Goal: Book appointment/travel/reservation

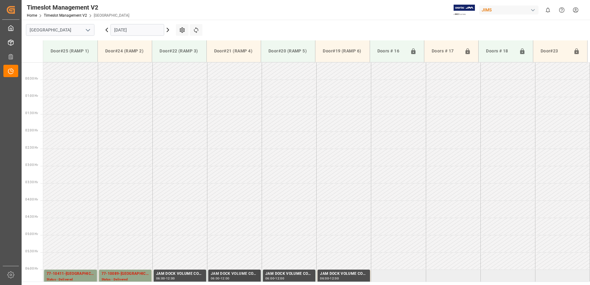
scroll to position [169, 0]
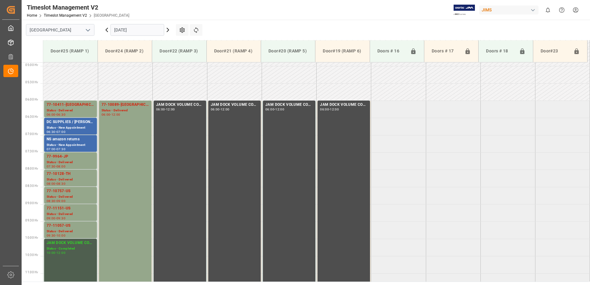
click at [145, 30] on input "[DATE]" at bounding box center [137, 30] width 54 height 12
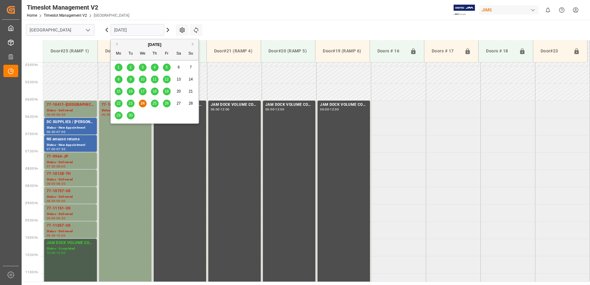
click at [153, 104] on span "25" at bounding box center [154, 103] width 4 height 4
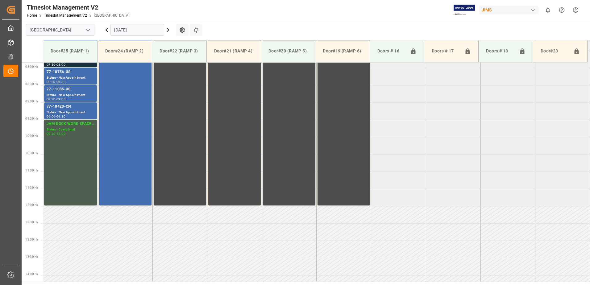
scroll to position [249, 0]
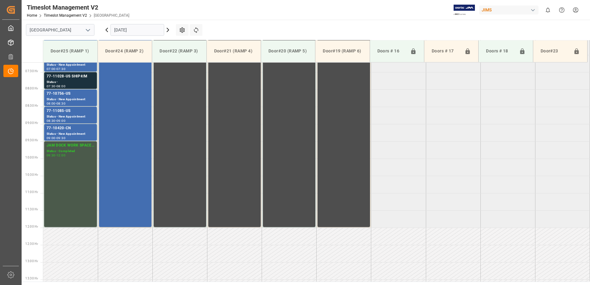
click at [66, 148] on div "JAM DOCK WORK SPACE CONTROL" at bounding box center [71, 145] width 48 height 6
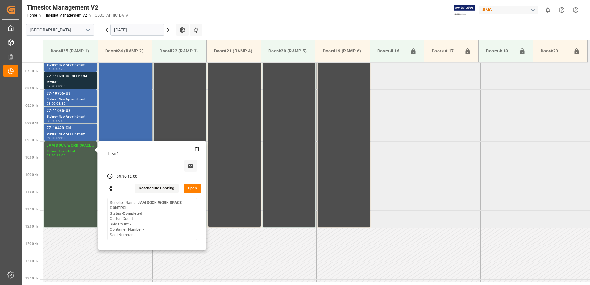
click at [195, 188] on button "Open" at bounding box center [192, 188] width 18 height 10
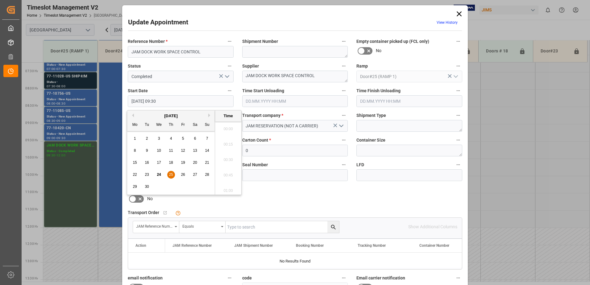
click at [179, 102] on input "[DATE] 09:30" at bounding box center [181, 101] width 106 height 12
click at [170, 175] on span "25" at bounding box center [171, 174] width 4 height 4
click at [228, 187] on li "10:00" at bounding box center [228, 188] width 26 height 15
type input "[DATE] 10:00"
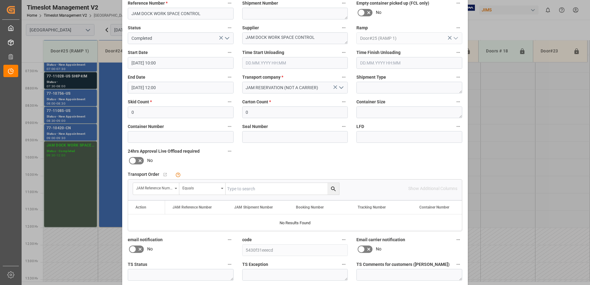
scroll to position [90, 0]
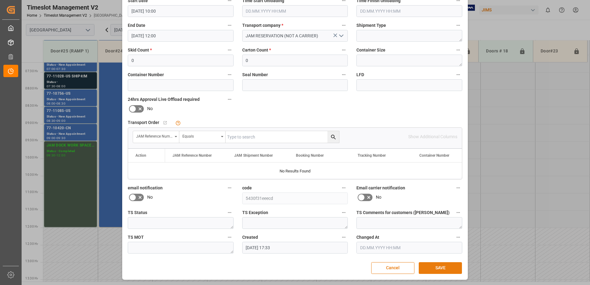
click at [433, 269] on button "SAVE" at bounding box center [439, 268] width 43 height 12
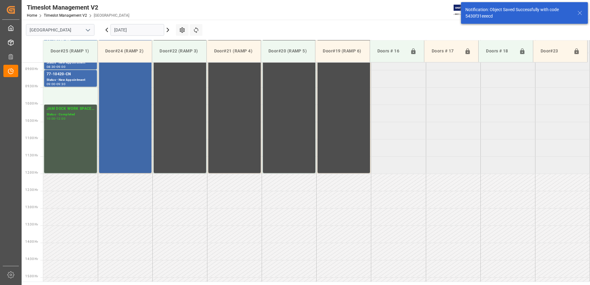
scroll to position [307, 0]
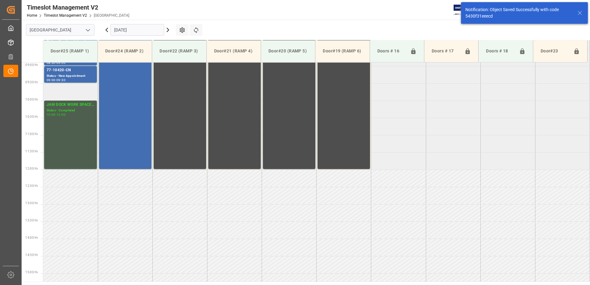
click at [60, 94] on td at bounding box center [70, 91] width 55 height 17
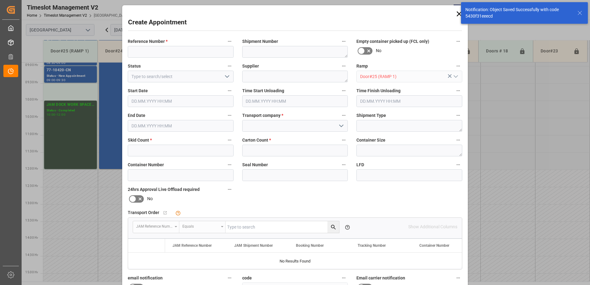
type input "[DATE] 09:30"
type input "[DATE] 10:00"
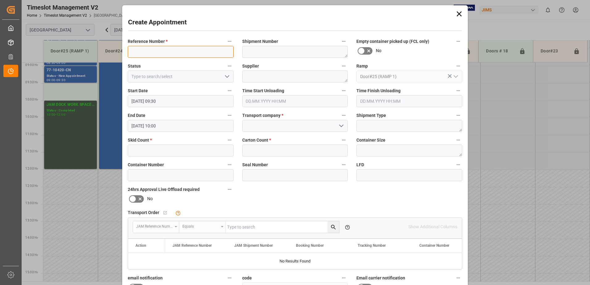
click at [159, 51] on input at bounding box center [181, 52] width 106 height 12
type input "77-10738-cn"
click at [339, 126] on icon "open menu" at bounding box center [340, 125] width 7 height 7
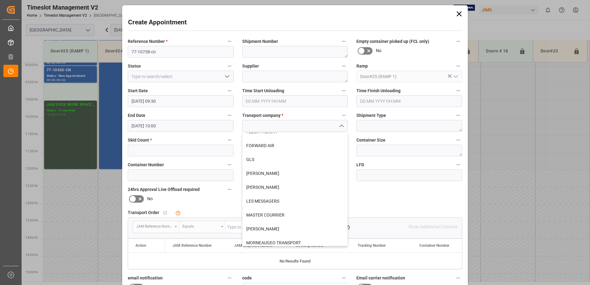
scroll to position [93, 0]
click at [283, 200] on div "LES MESSAGERS" at bounding box center [294, 200] width 105 height 14
type input "LES MESSAGERS"
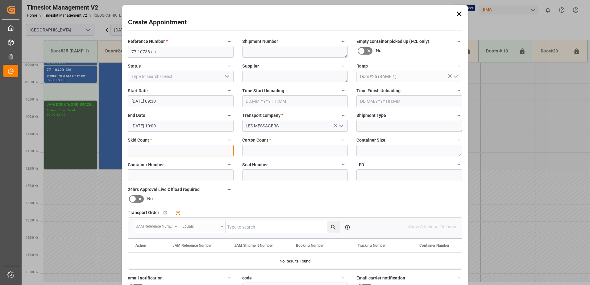
click at [194, 154] on input "text" at bounding box center [181, 151] width 106 height 12
type input "1"
click at [255, 149] on input "text" at bounding box center [295, 151] width 106 height 12
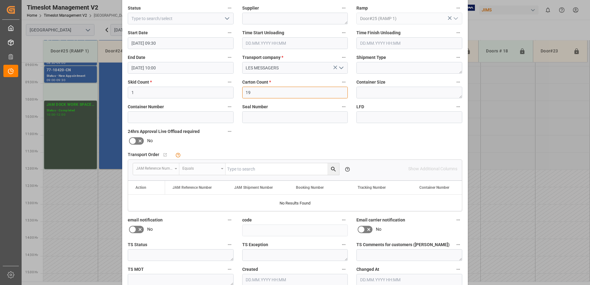
scroll to position [90, 0]
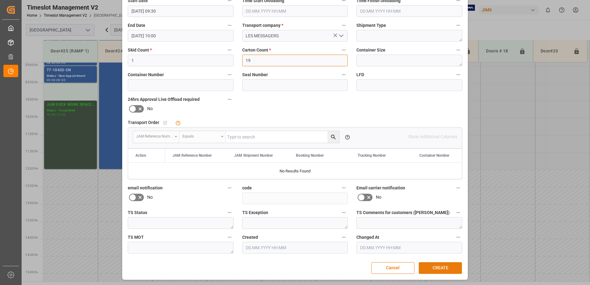
type input "19"
click at [444, 267] on button "CREATE" at bounding box center [439, 268] width 43 height 12
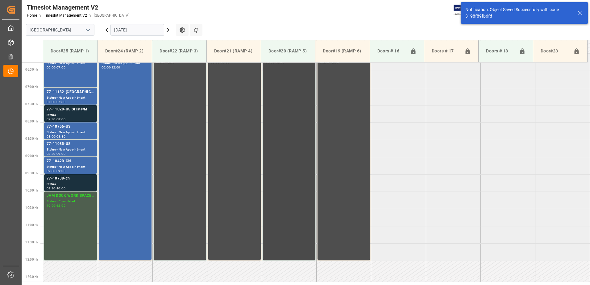
scroll to position [211, 0]
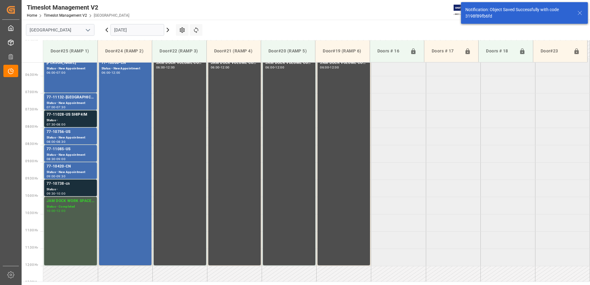
click at [56, 188] on div "Status -" at bounding box center [71, 189] width 48 height 5
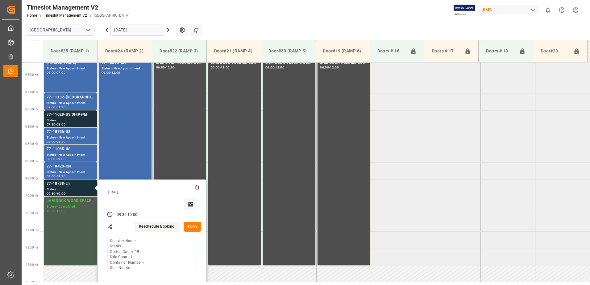
click at [193, 225] on button "Open" at bounding box center [192, 227] width 18 height 10
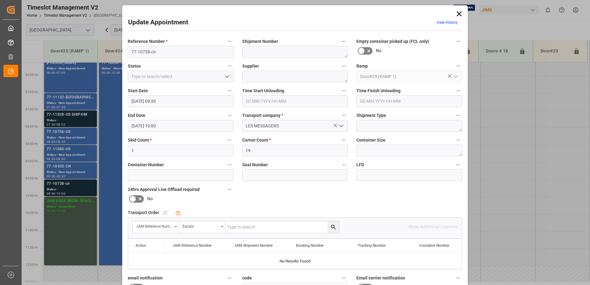
click at [268, 228] on input "text" at bounding box center [281, 227] width 113 height 12
type input "77-10738-cn"
click at [332, 225] on icon "search button" at bounding box center [333, 227] width 5 height 5
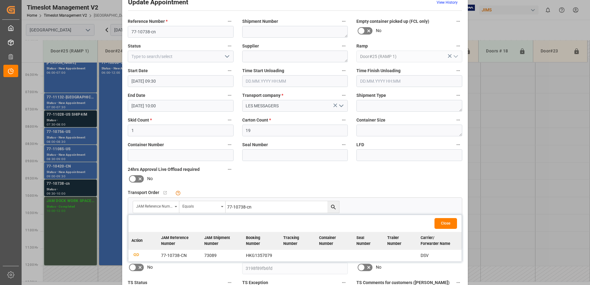
scroll to position [31, 0]
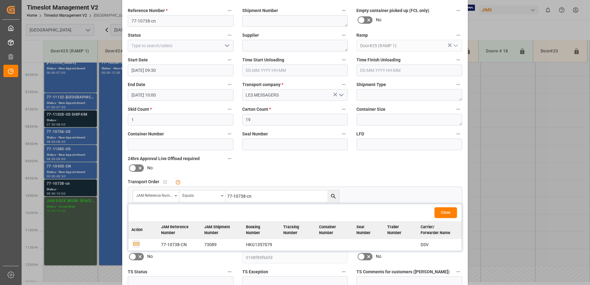
click at [133, 244] on icon "button" at bounding box center [136, 244] width 8 height 8
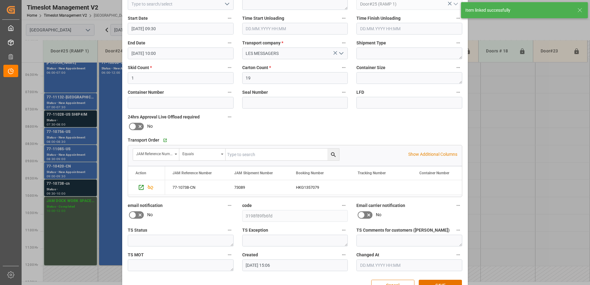
scroll to position [90, 0]
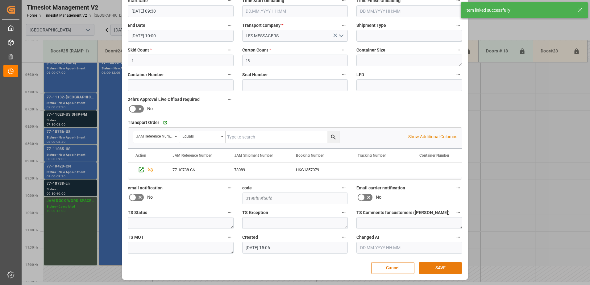
click at [440, 268] on button "SAVE" at bounding box center [439, 268] width 43 height 12
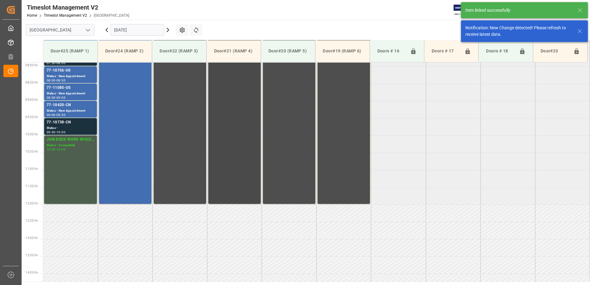
scroll to position [273, 0]
click at [55, 123] on div "77-10738-CN" at bounding box center [71, 122] width 48 height 6
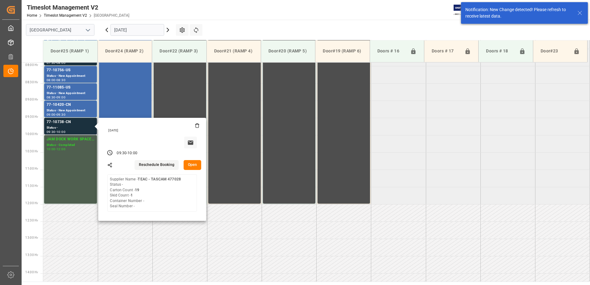
click at [192, 164] on button "Open" at bounding box center [192, 165] width 18 height 10
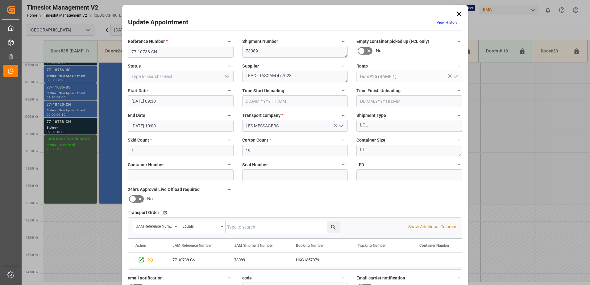
click at [227, 77] on polyline "open menu" at bounding box center [227, 77] width 4 height 2
click at [176, 133] on div "New Appointment" at bounding box center [180, 132] width 105 height 14
type input "New Appointment"
click at [306, 78] on textarea "TEAC - TASCAM 477028" at bounding box center [295, 77] width 106 height 12
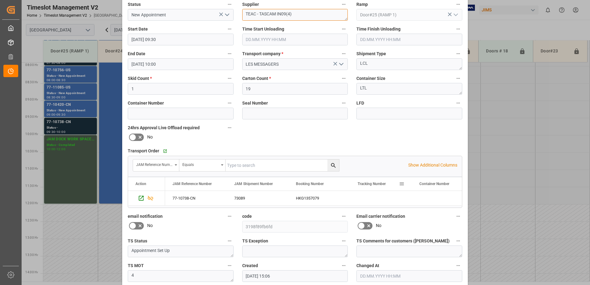
scroll to position [90, 0]
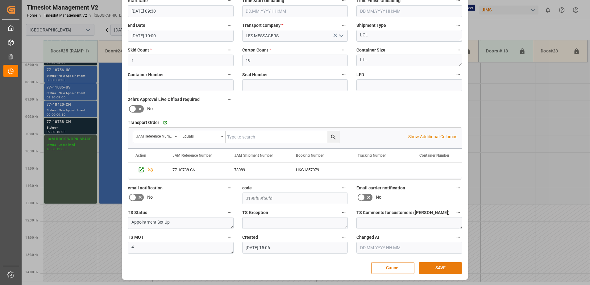
type textarea "TEAC - TASCAM IN09(4)"
click at [441, 269] on button "SAVE" at bounding box center [439, 268] width 43 height 12
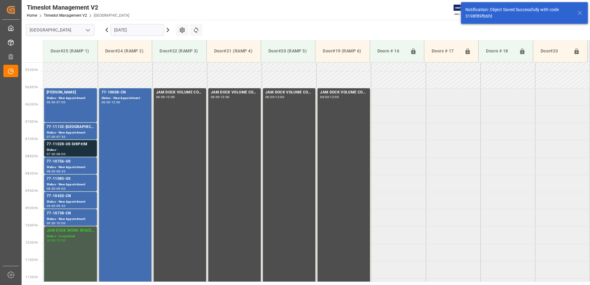
scroll to position [180, 0]
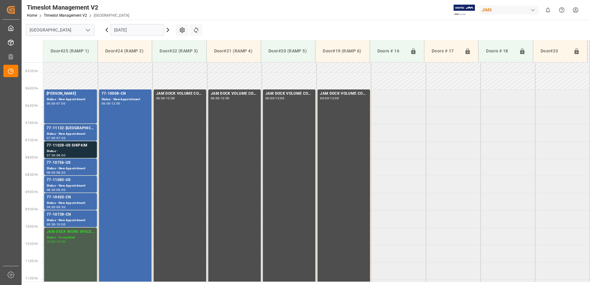
click at [107, 31] on icon at bounding box center [107, 30] width 2 height 4
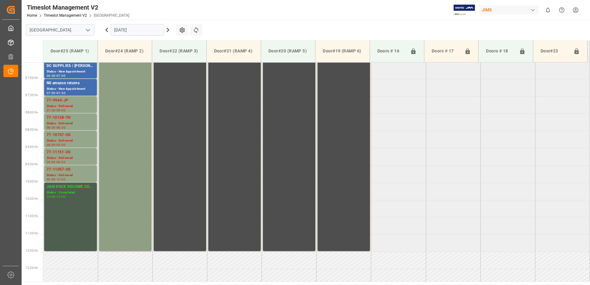
scroll to position [187, 0]
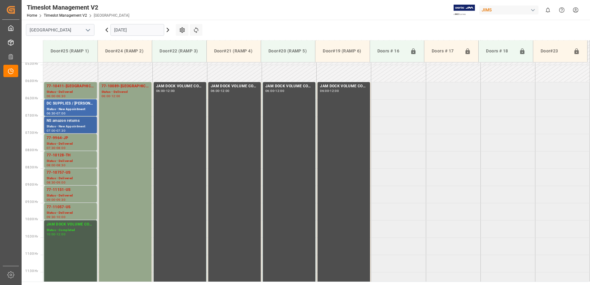
click at [68, 123] on div "NS amazon returns" at bounding box center [71, 121] width 48 height 6
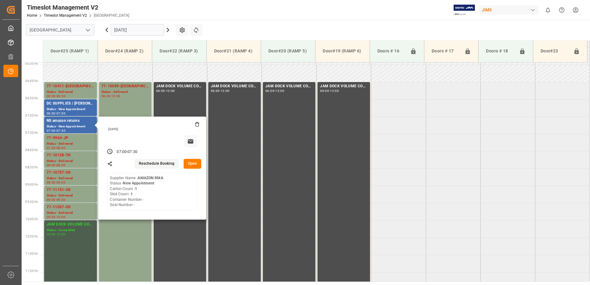
click at [193, 163] on button "Open" at bounding box center [192, 164] width 18 height 10
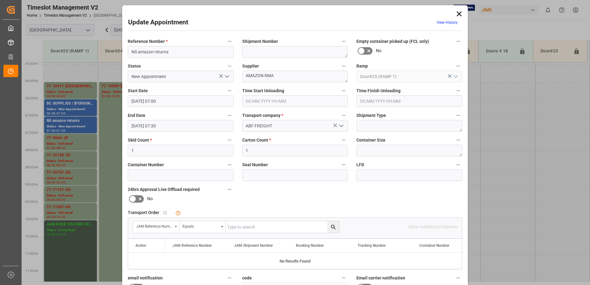
click at [226, 76] on icon "open menu" at bounding box center [226, 76] width 7 height 7
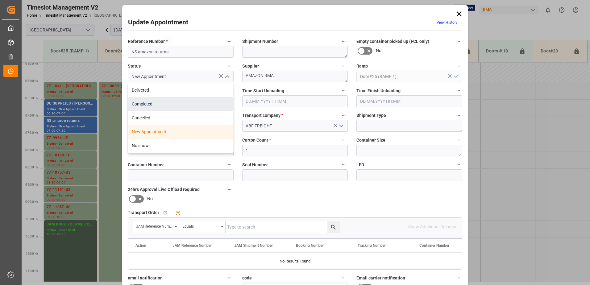
click at [180, 105] on div "Completed" at bounding box center [180, 104] width 105 height 14
type input "Completed"
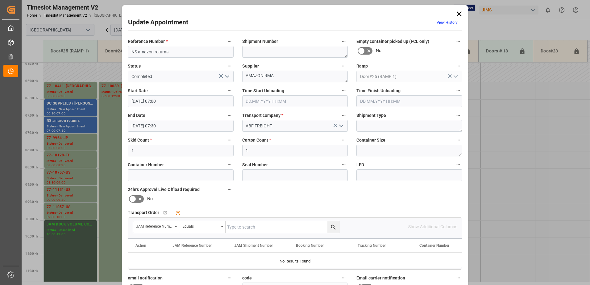
click at [261, 103] on input "text" at bounding box center [295, 101] width 106 height 12
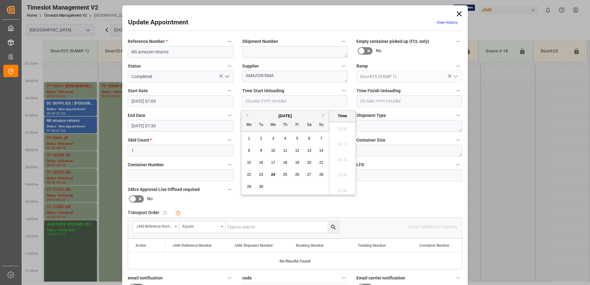
scroll to position [665, 0]
click at [274, 175] on span "24" at bounding box center [273, 174] width 4 height 4
click at [343, 157] on li "11:15" at bounding box center [342, 157] width 26 height 15
type input "[DATE] 11:15"
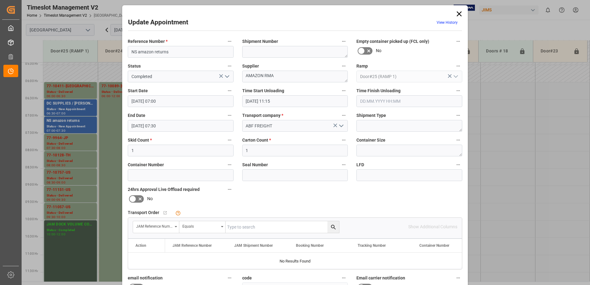
click at [375, 101] on input "text" at bounding box center [409, 101] width 106 height 12
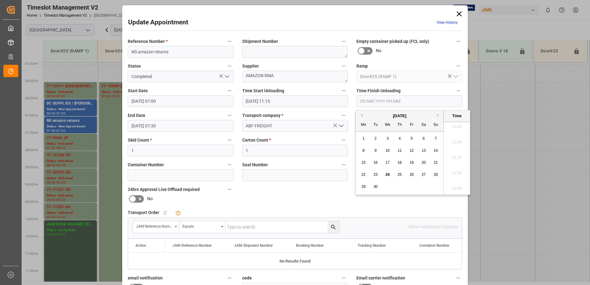
click at [388, 176] on span "24" at bounding box center [387, 174] width 4 height 4
click at [457, 175] on li "11:30" at bounding box center [456, 173] width 26 height 15
type input "[DATE] 11:30"
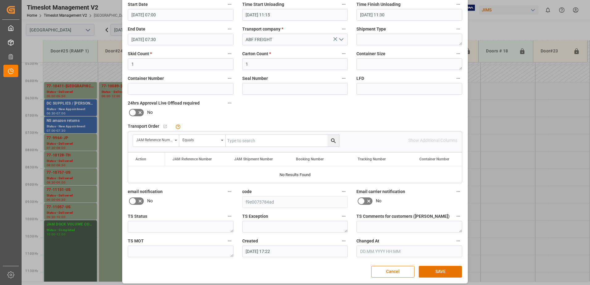
scroll to position [90, 0]
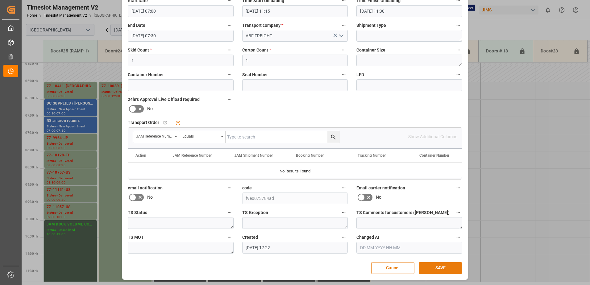
click at [437, 267] on button "SAVE" at bounding box center [439, 268] width 43 height 12
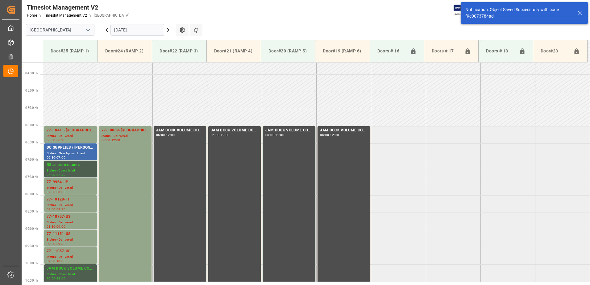
scroll to position [204, 0]
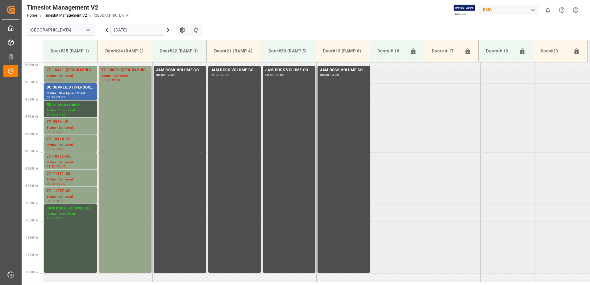
click at [169, 31] on icon at bounding box center [167, 29] width 7 height 7
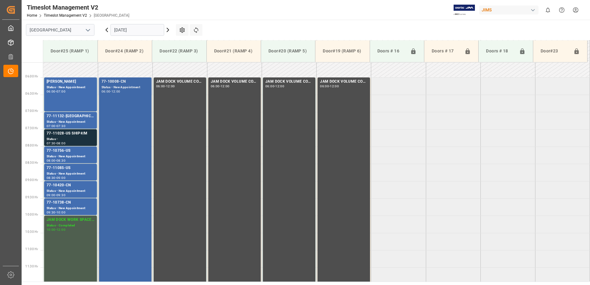
scroll to position [191, 0]
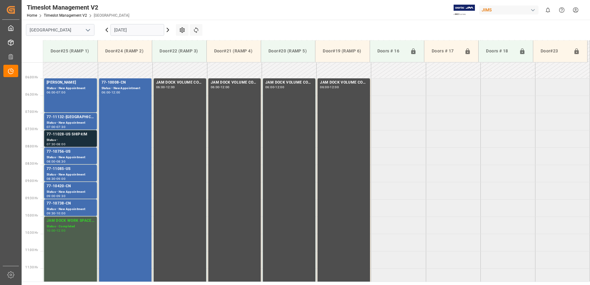
click at [70, 135] on div "77-11028-US SHIP#/M" at bounding box center [71, 134] width 48 height 6
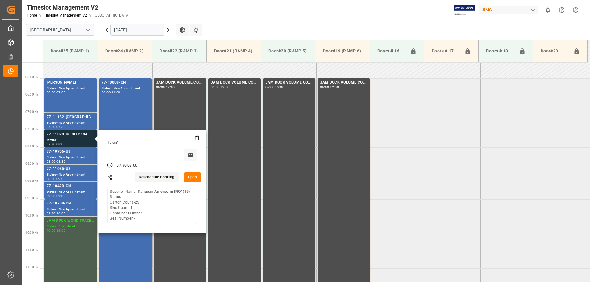
click at [192, 177] on button "Open" at bounding box center [192, 177] width 18 height 10
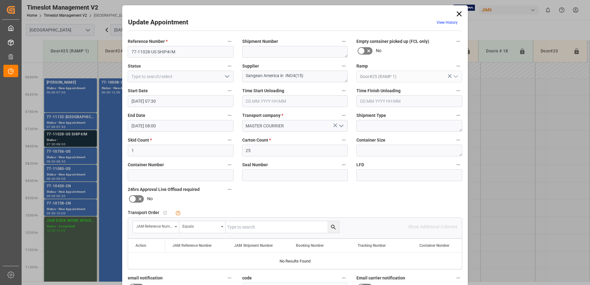
click at [458, 14] on icon at bounding box center [458, 13] width 5 height 5
